Goal: Task Accomplishment & Management: Use online tool/utility

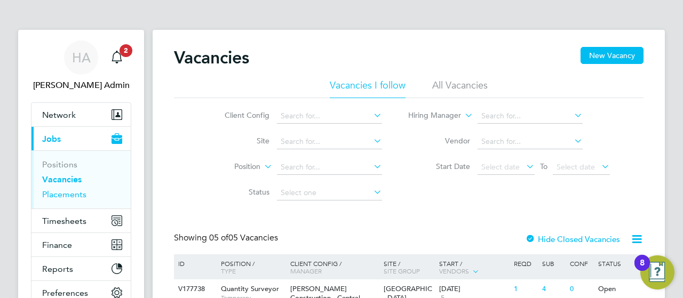
click at [68, 191] on link "Placements" at bounding box center [64, 195] width 44 height 10
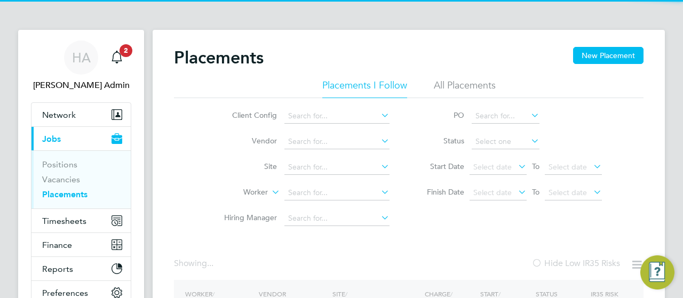
click at [484, 81] on li "All Placements" at bounding box center [465, 88] width 62 height 19
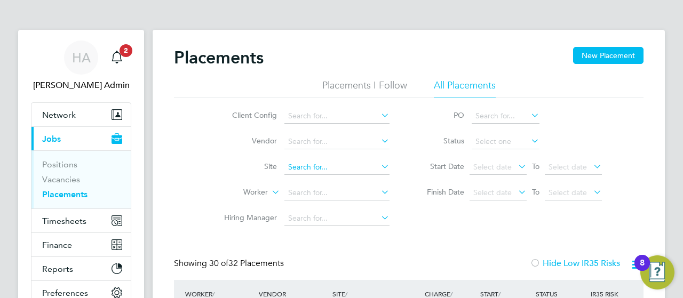
click at [331, 168] on input at bounding box center [337, 167] width 105 height 15
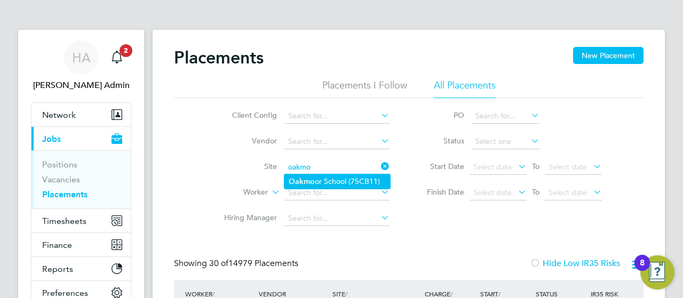
click at [334, 180] on li "Oakmo or School (75CB11)" at bounding box center [338, 182] width 106 height 14
type input "[GEOGRAPHIC_DATA] (75CB11)"
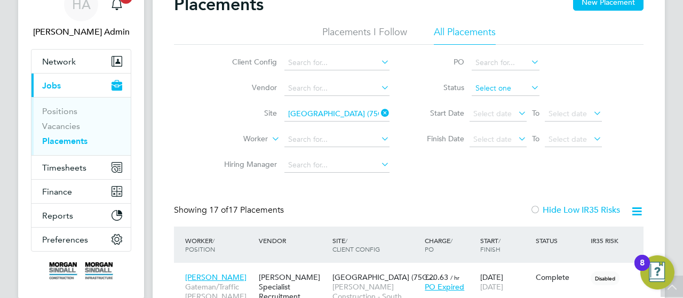
click at [502, 90] on input at bounding box center [506, 88] width 68 height 15
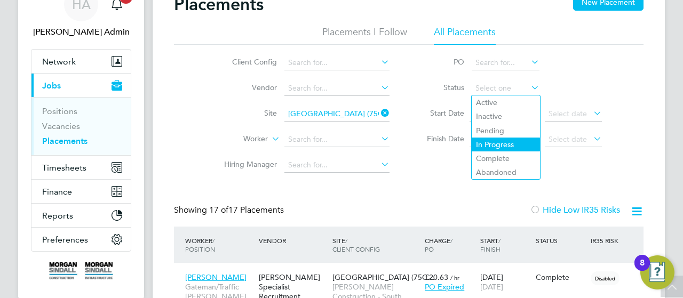
click at [497, 143] on li "In Progress" at bounding box center [506, 145] width 68 height 14
type input "In Progress"
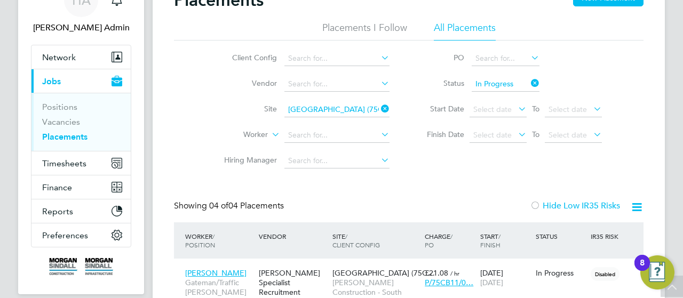
click at [529, 84] on icon at bounding box center [529, 83] width 0 height 15
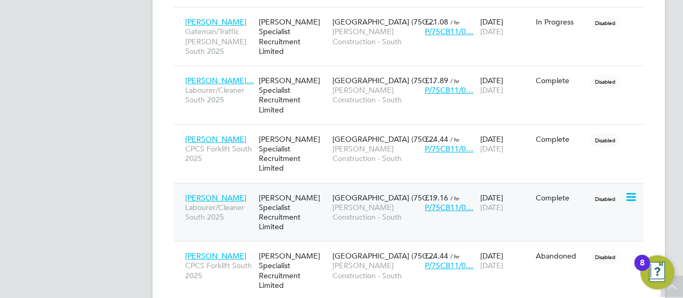
click at [320, 188] on div "[PERSON_NAME] Specialist Recruitment Limited" at bounding box center [293, 213] width 74 height 50
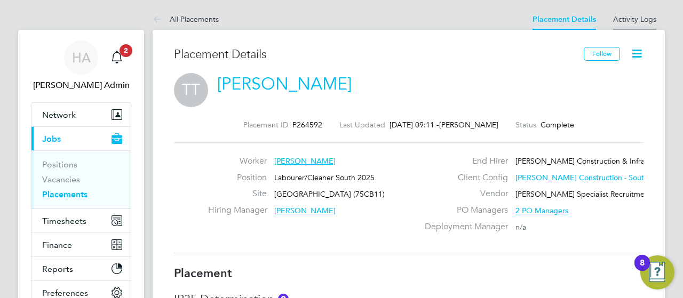
click at [629, 26] on li "Activity Logs" at bounding box center [635, 19] width 43 height 21
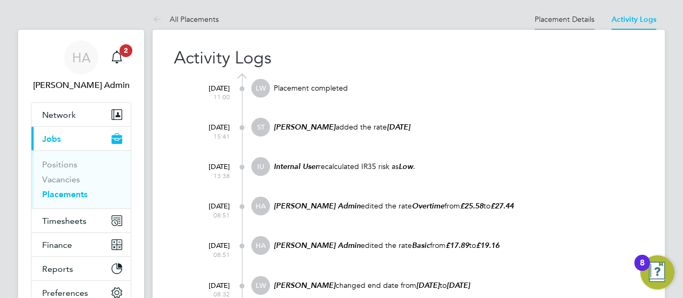
click at [557, 20] on link "Placement Details" at bounding box center [565, 19] width 60 height 10
